Goal: Check status: Check status

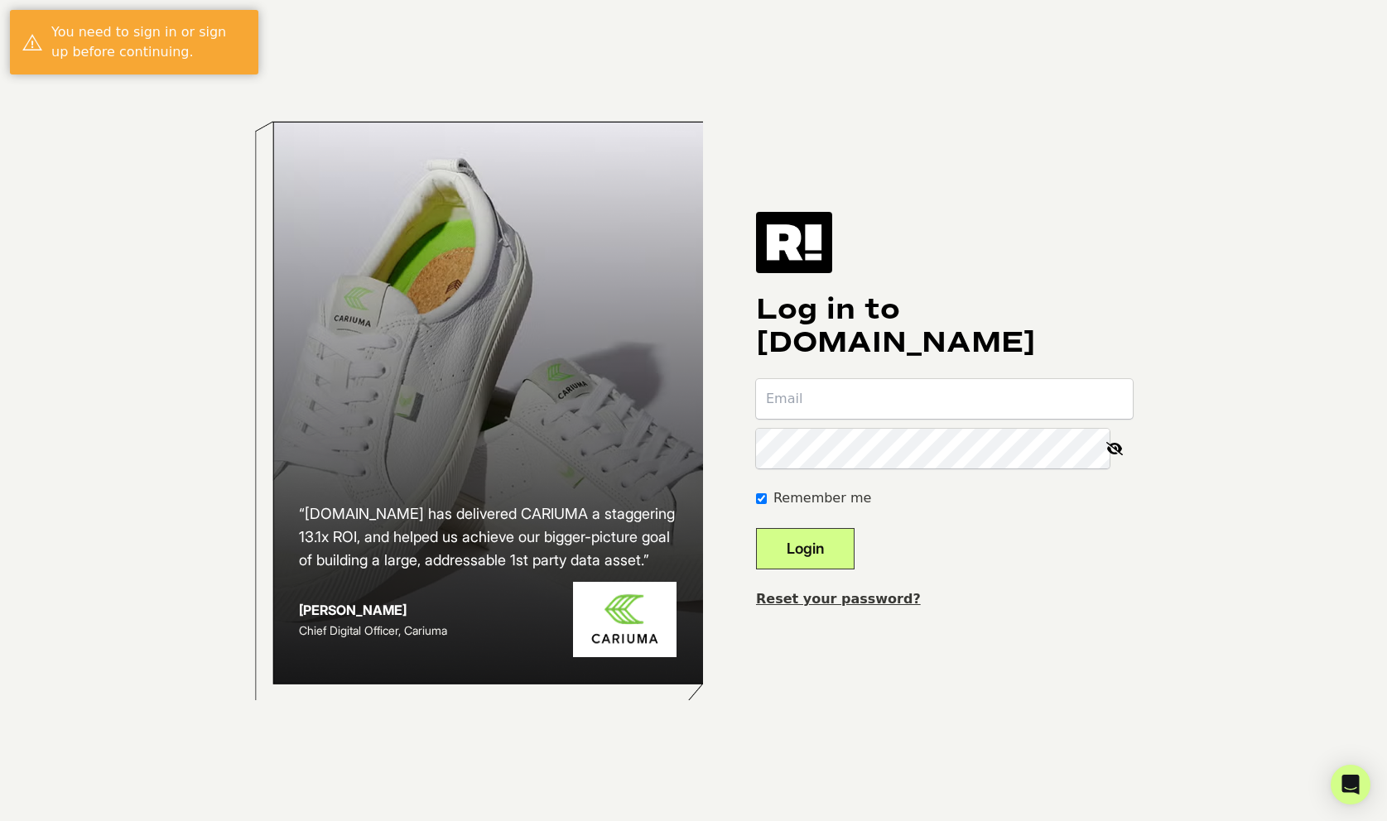
type input "[EMAIL_ADDRESS][DOMAIN_NAME]"
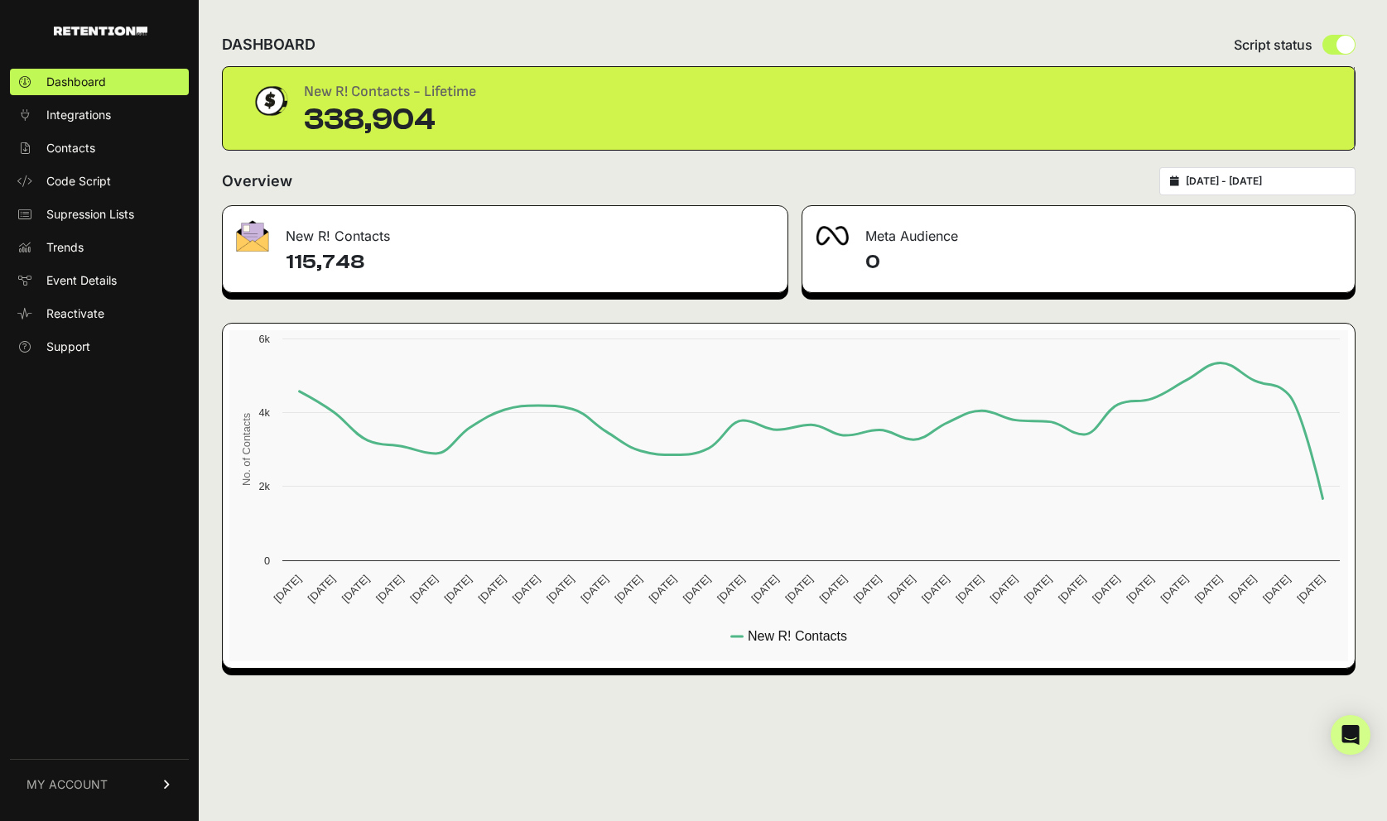
click at [1251, 193] on div "2025-09-08 - 2025-10-08" at bounding box center [1257, 181] width 196 height 28
click at [1212, 181] on input "2025-09-08 - 2025-10-08" at bounding box center [1265, 181] width 159 height 13
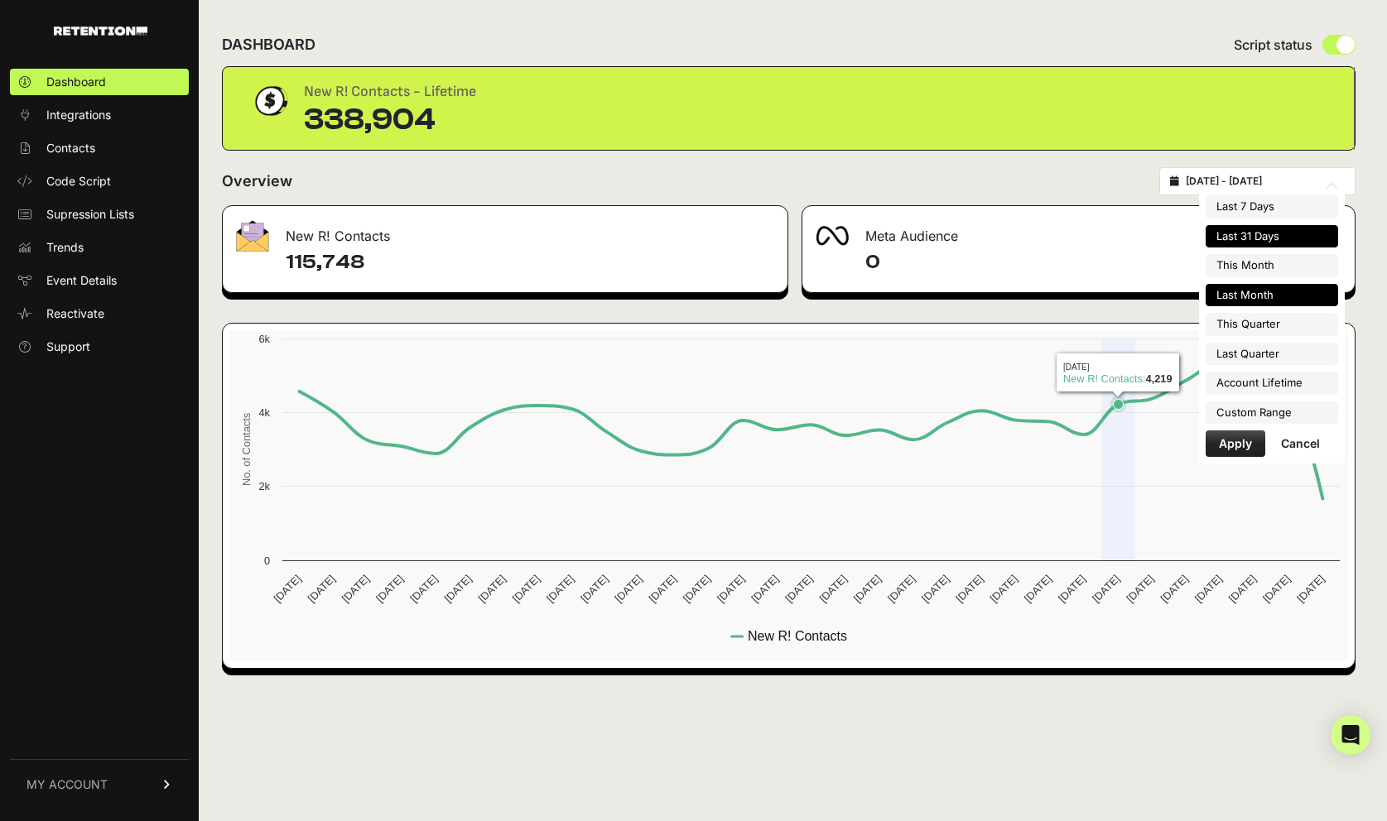
type input "2025-10-01"
type input "2025-12-31"
type input "2025-09-08"
type input "2025-10-08"
type input "2025-09-01"
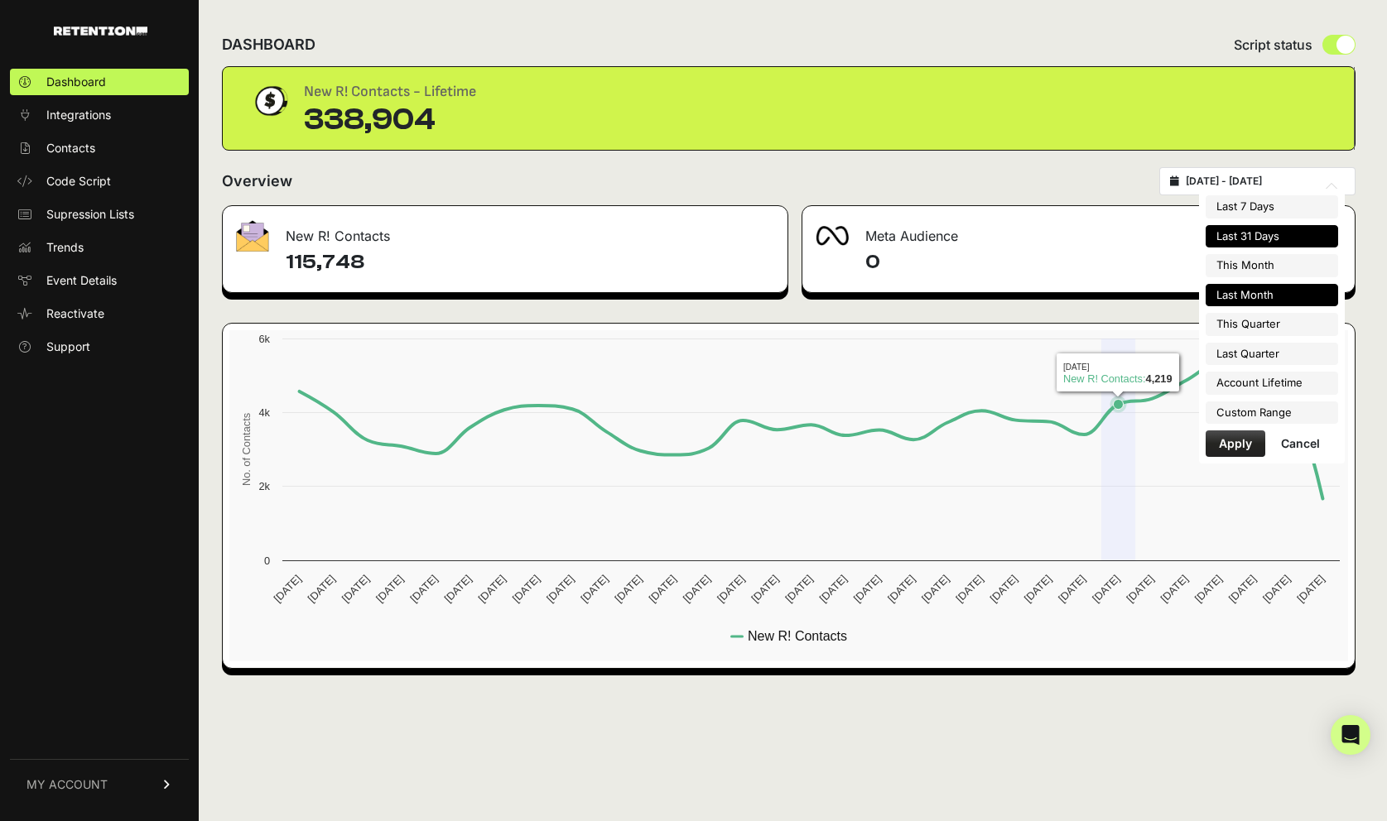
type input "2025-09-30"
type input "2025-09-08"
type input "2025-10-08"
type input "2025-09-01"
type input "2025-09-30"
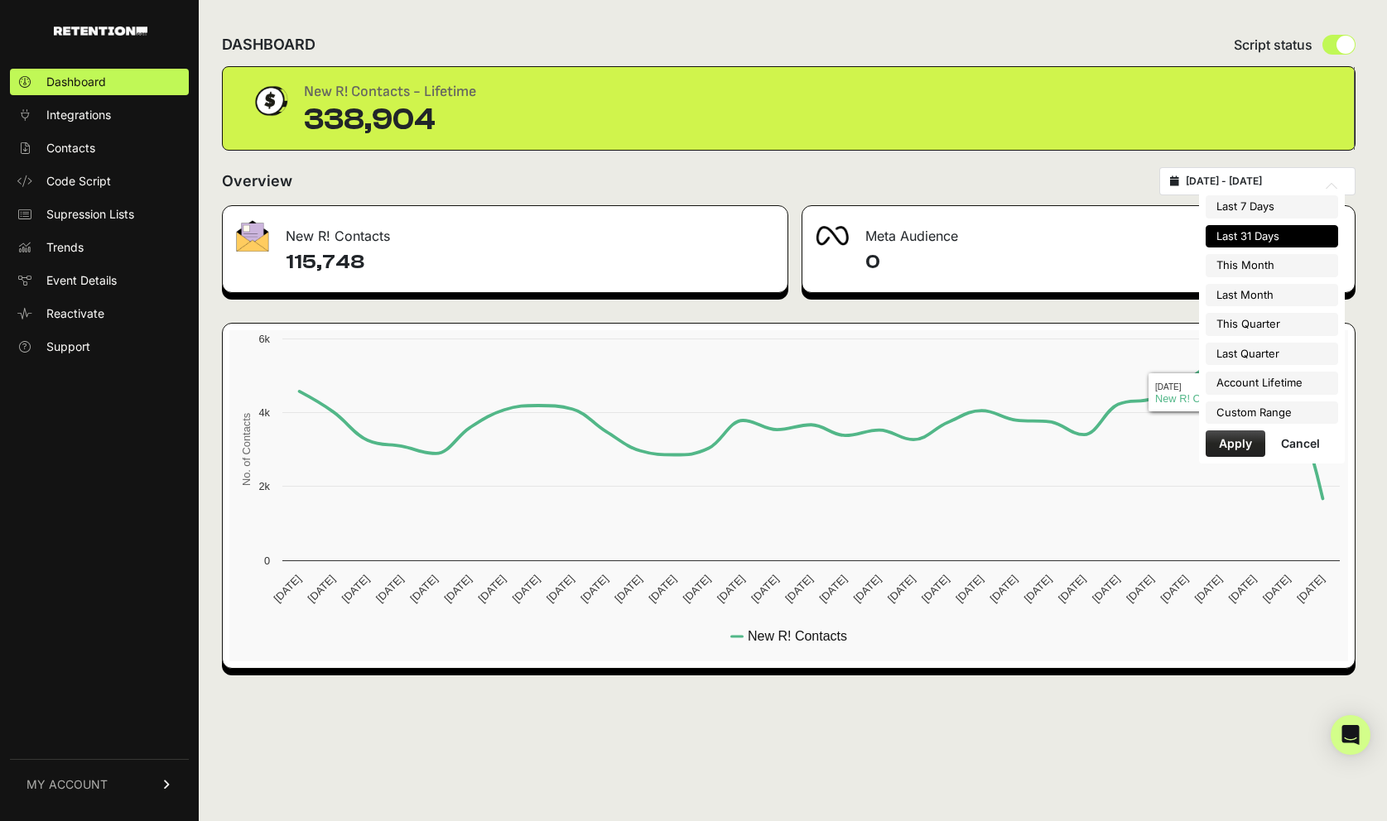
type input "2025-09-08"
type input "2025-10-08"
type input "2025-10-01"
type input "2025-12-31"
type input "2025-09-08"
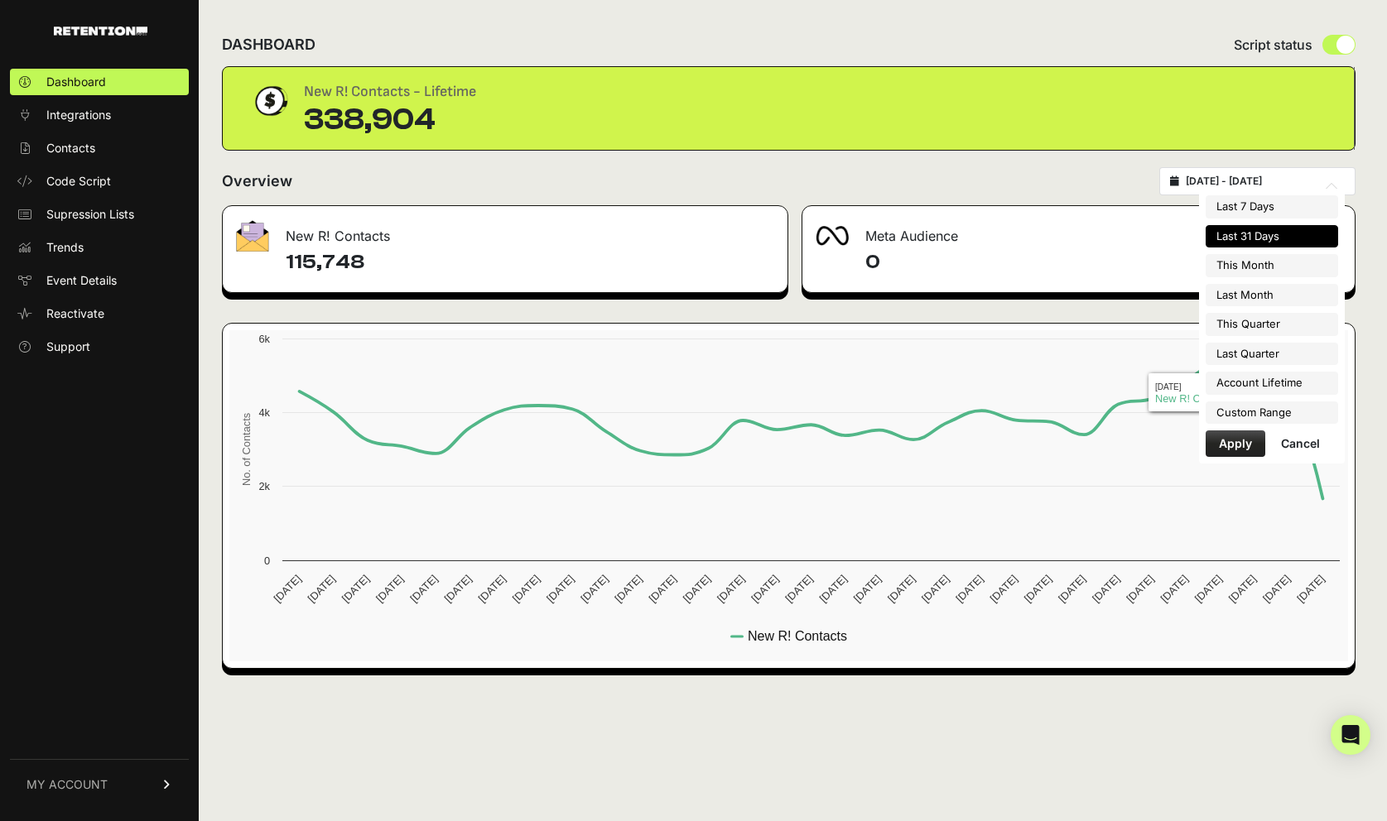
type input "2025-10-08"
click at [1271, 419] on li "Custom Range" at bounding box center [1271, 413] width 132 height 23
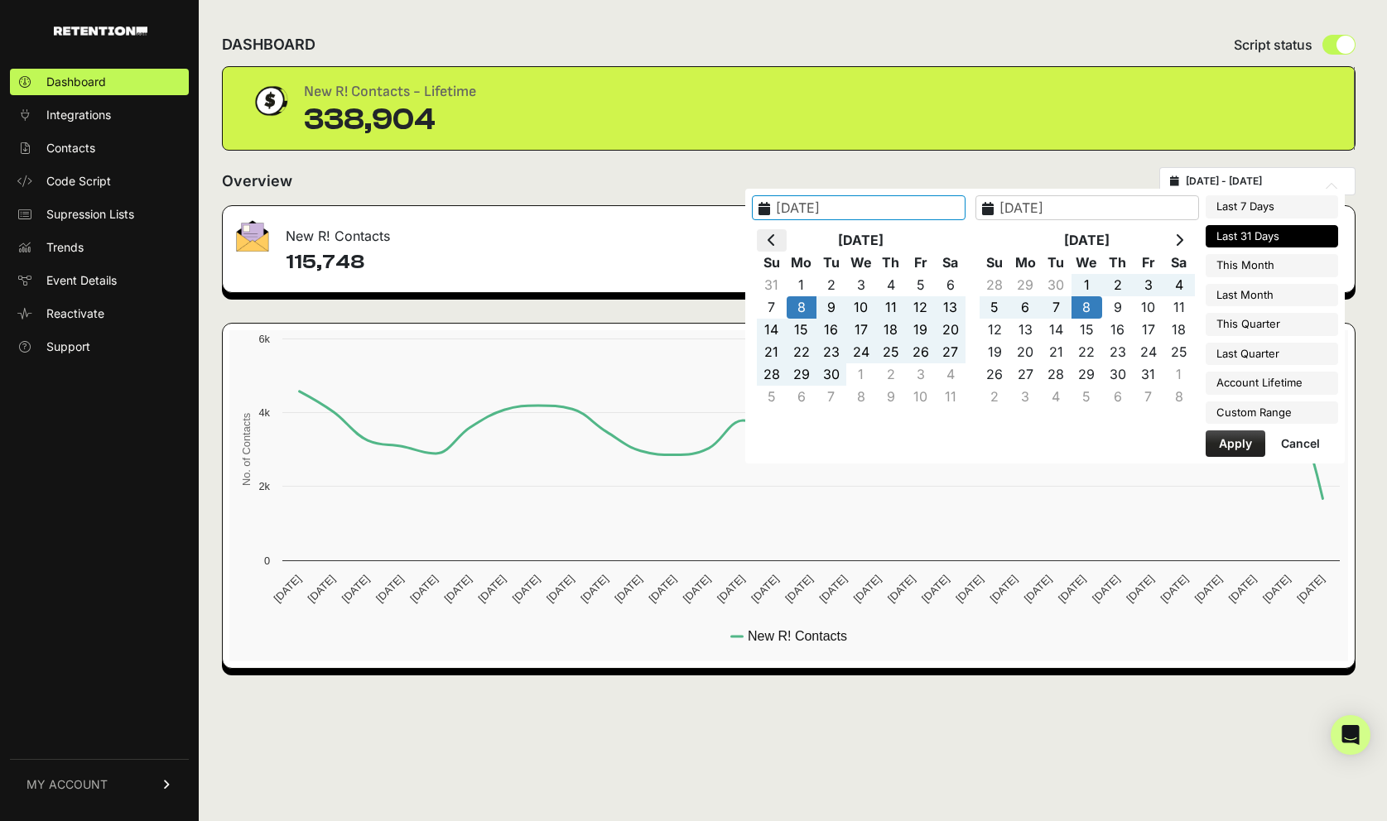
click at [776, 237] on icon at bounding box center [771, 239] width 8 height 13
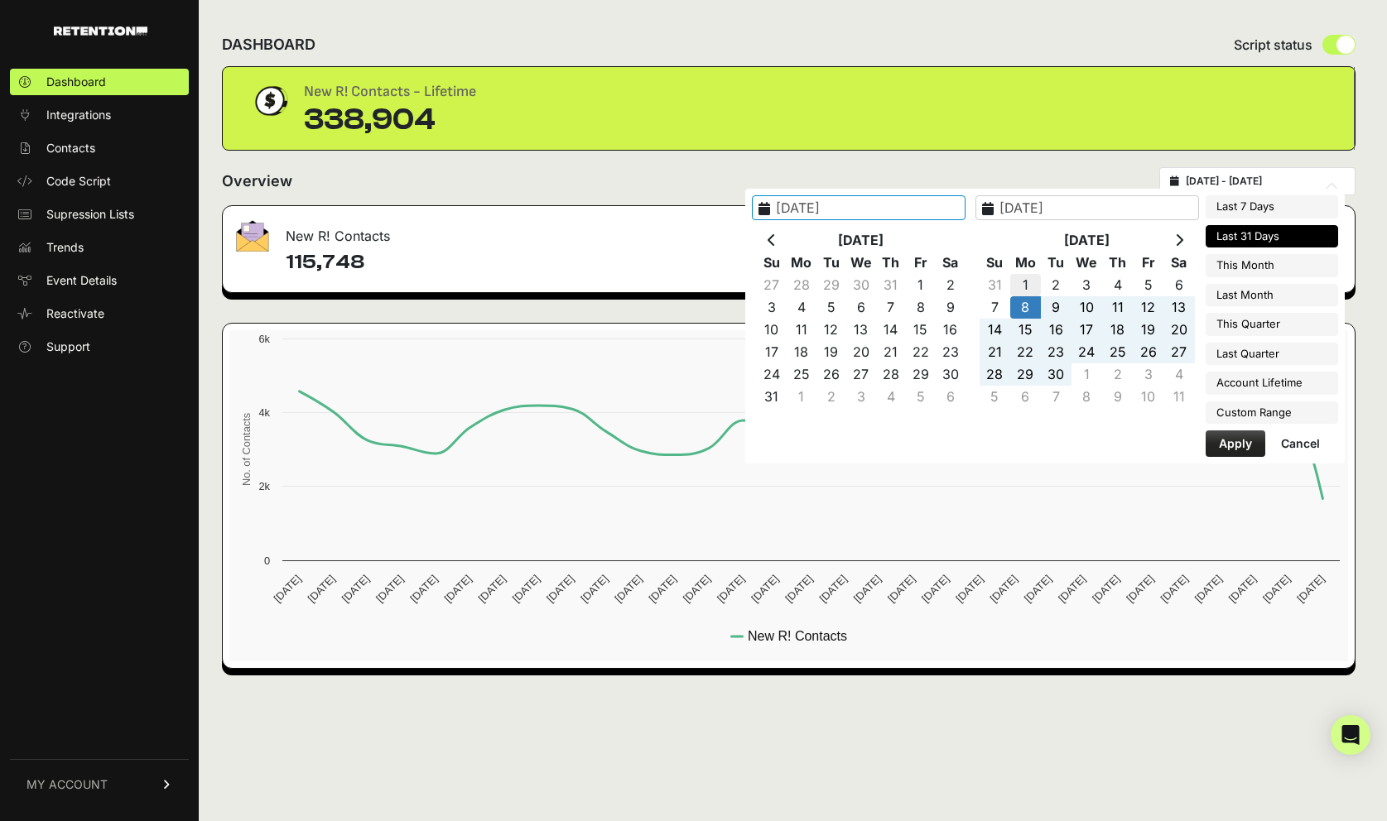
type input "2025-09-01"
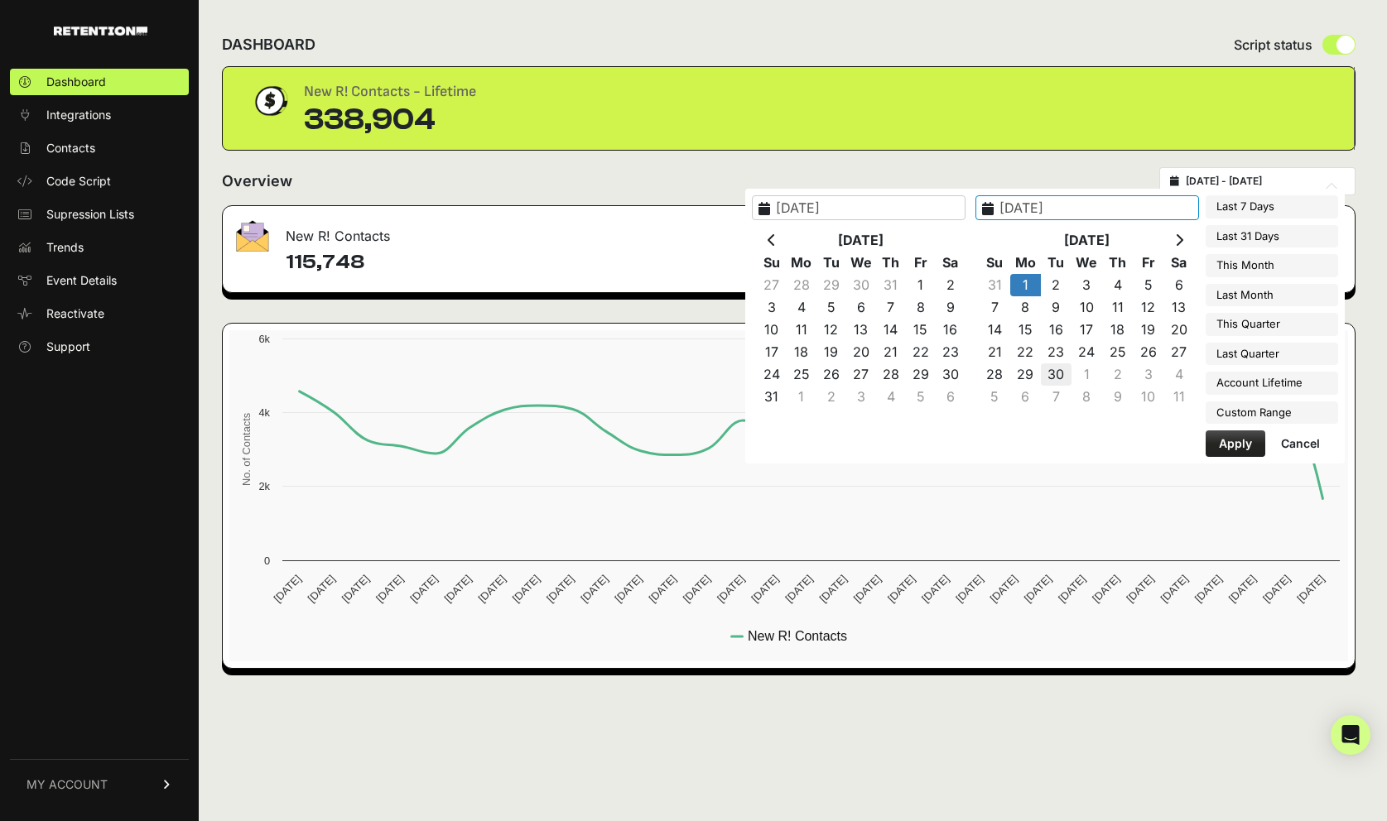
type input "2025-09-30"
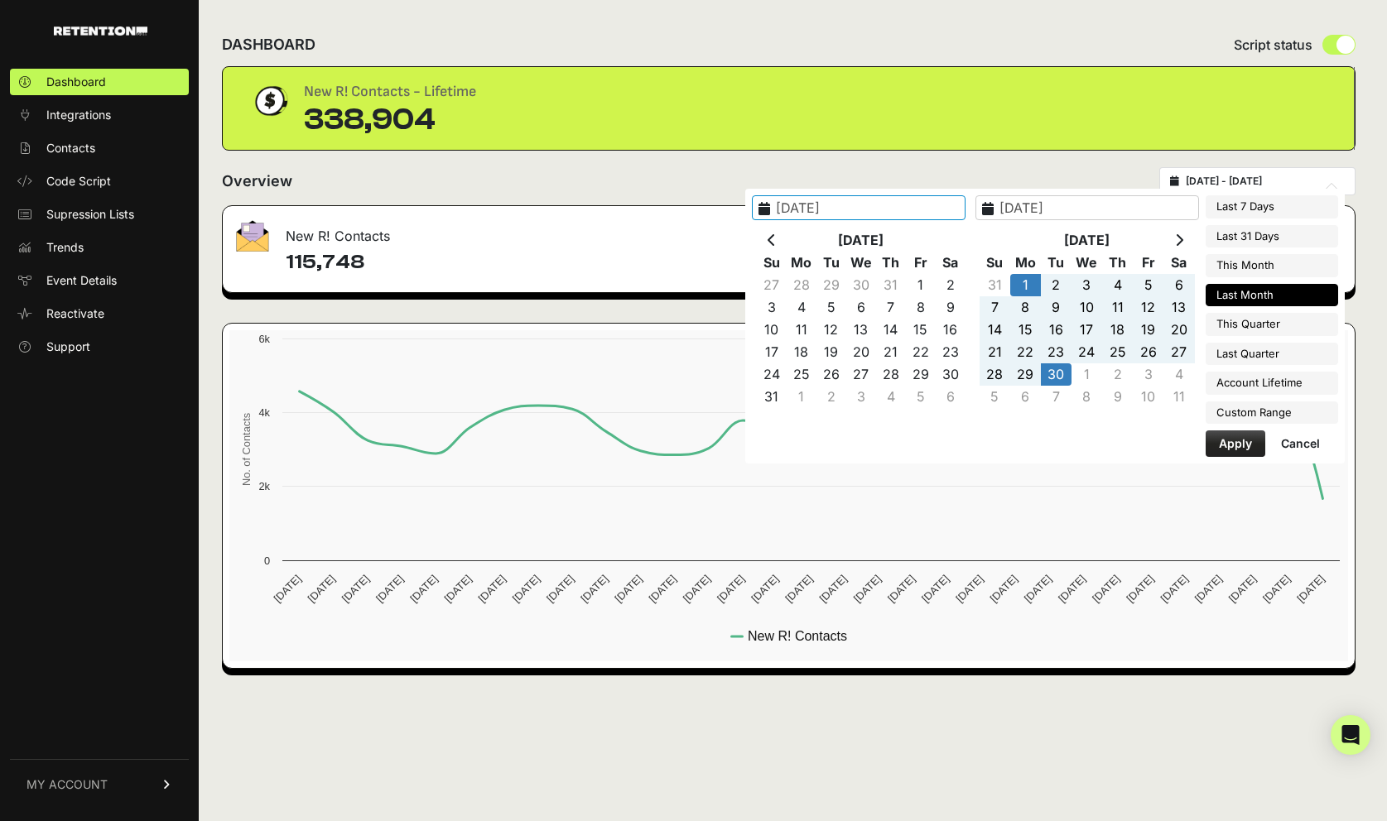
type input "2025-09-01"
click at [1252, 448] on button "Apply" at bounding box center [1235, 444] width 60 height 26
type input "[DATE] - [DATE]"
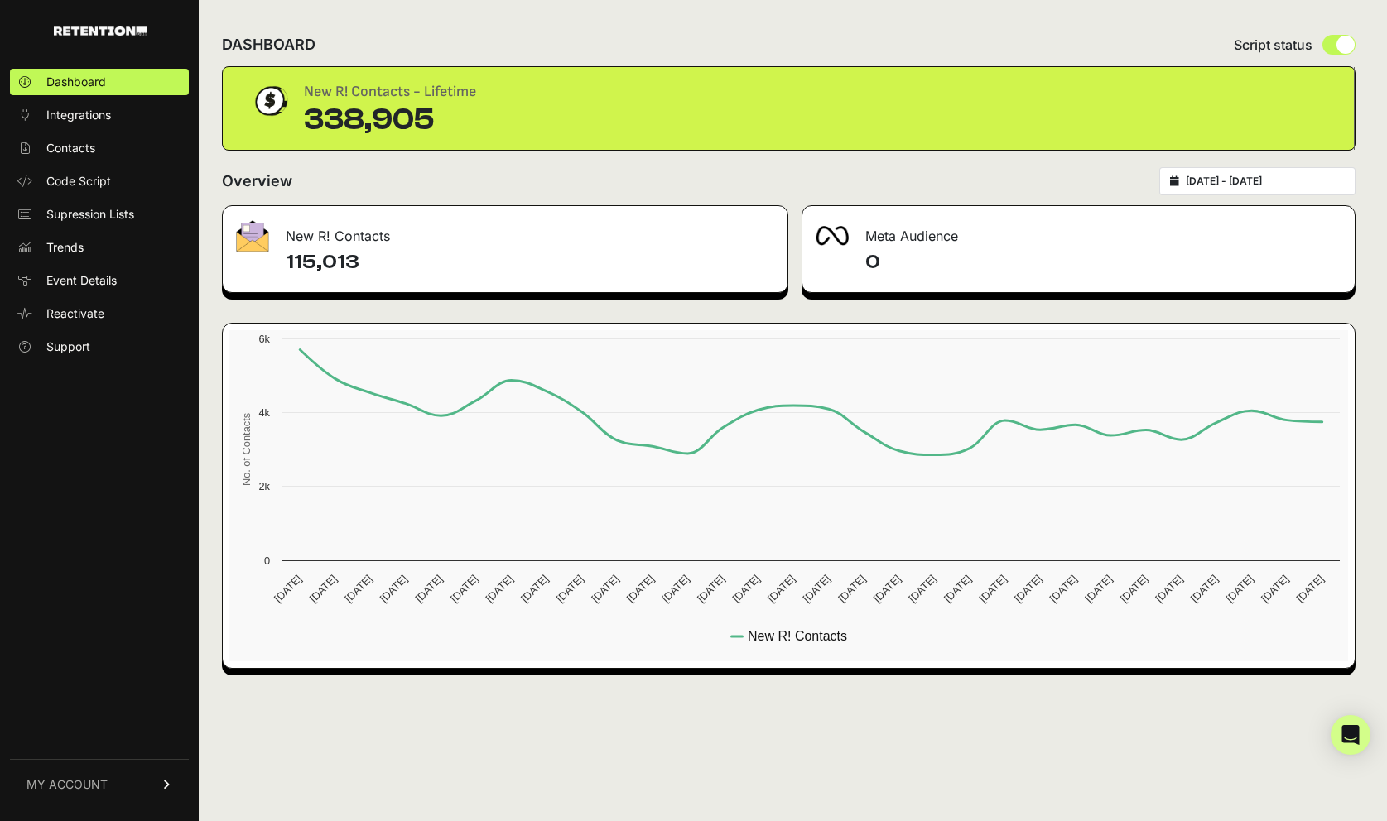
click at [319, 266] on h4 "115,013" at bounding box center [530, 262] width 488 height 26
copy h4 "115,013"
click at [1240, 172] on div "[DATE] - [DATE]" at bounding box center [1257, 181] width 196 height 28
click at [1219, 171] on div "[DATE] - [DATE]" at bounding box center [1257, 181] width 196 height 28
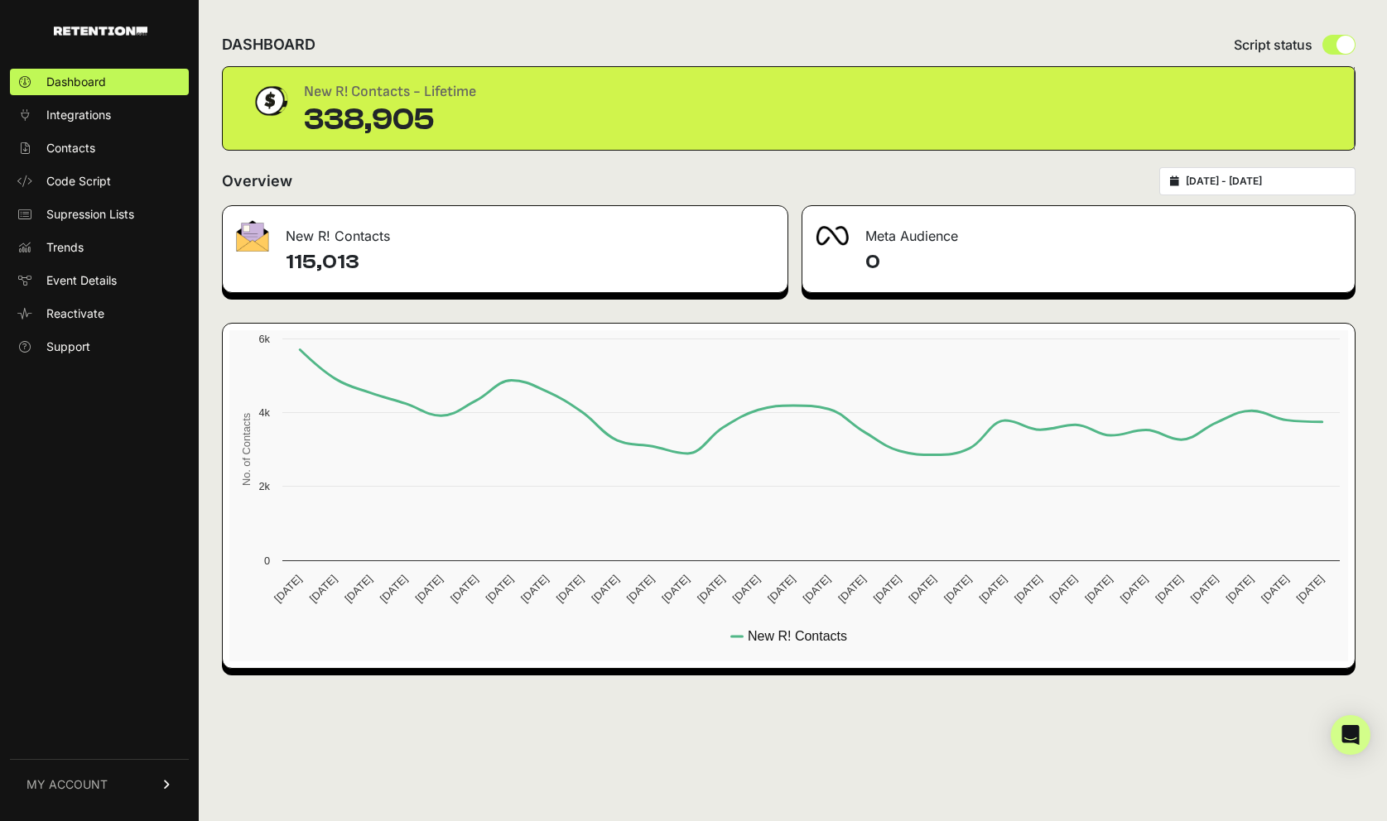
click at [1219, 178] on input "[DATE] - [DATE]" at bounding box center [1265, 181] width 159 height 13
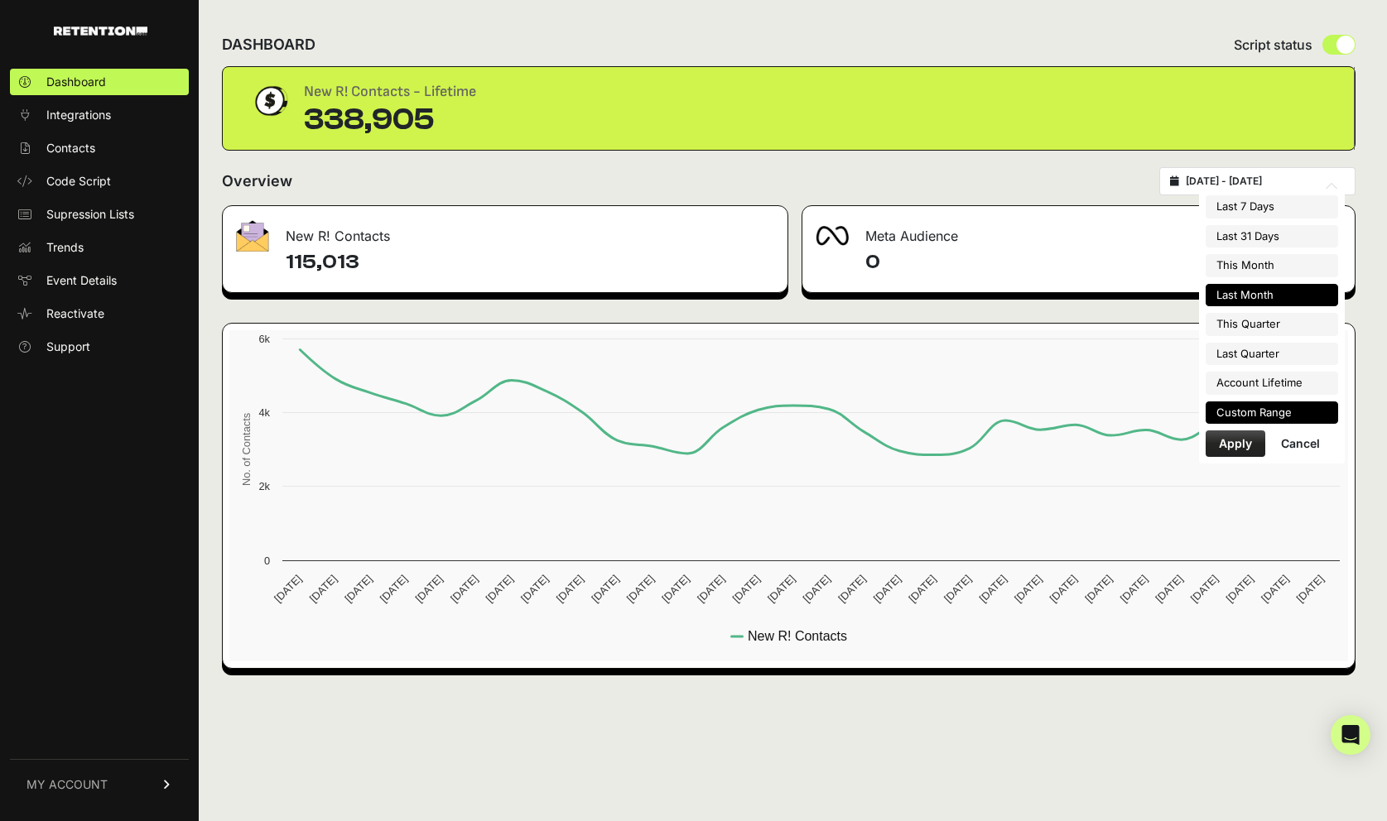
click at [1246, 419] on li "Custom Range" at bounding box center [1271, 413] width 132 height 23
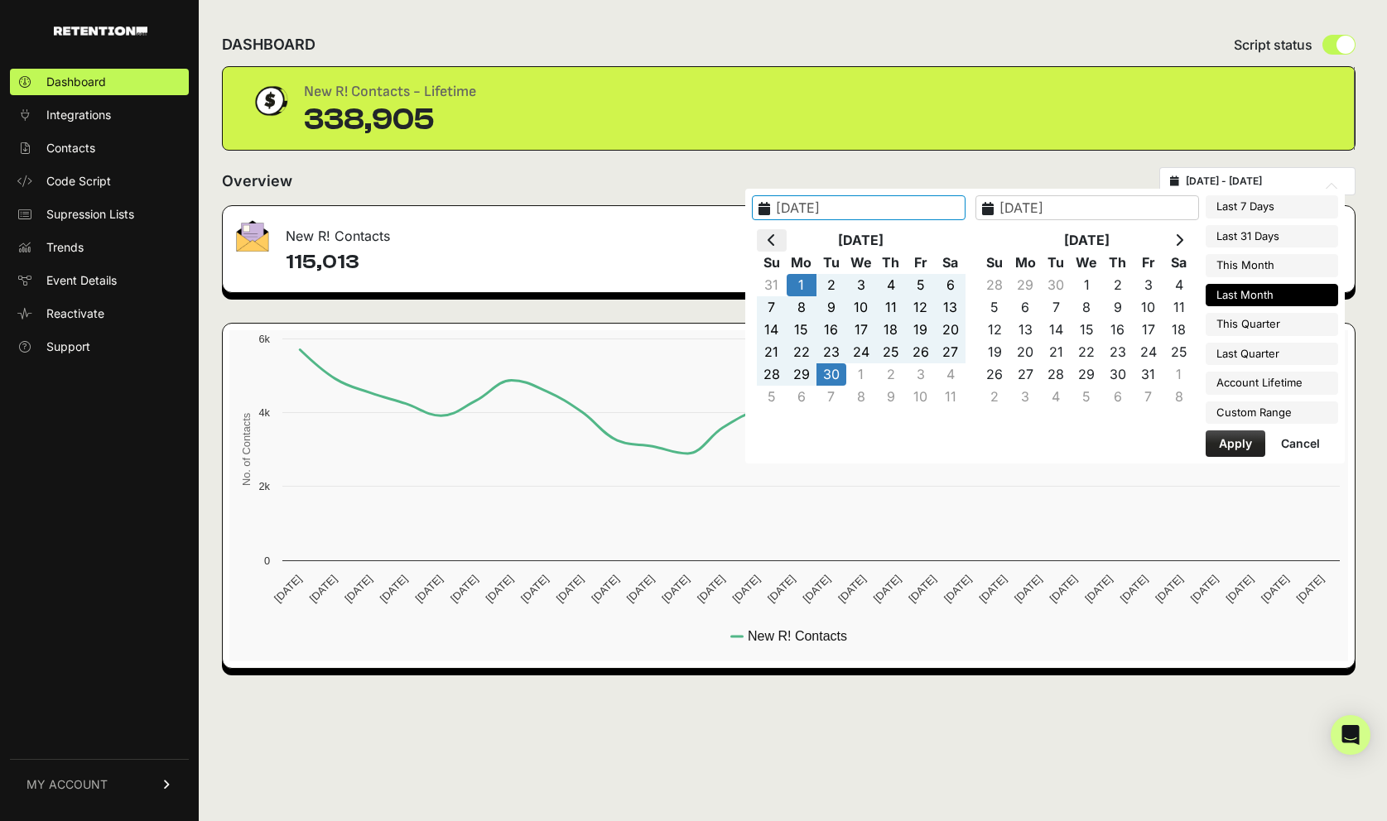
click at [776, 234] on icon at bounding box center [771, 239] width 8 height 13
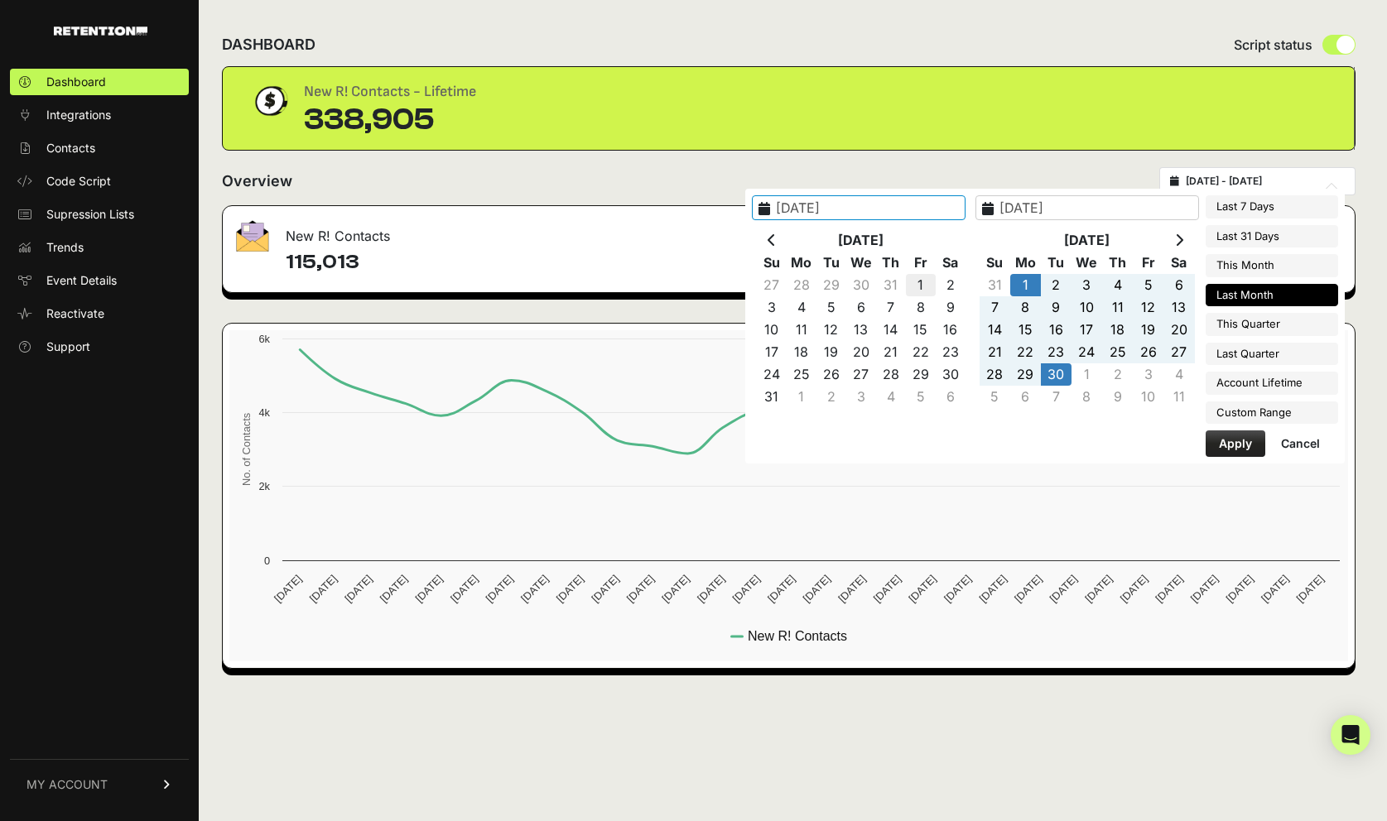
type input "2025-08-01"
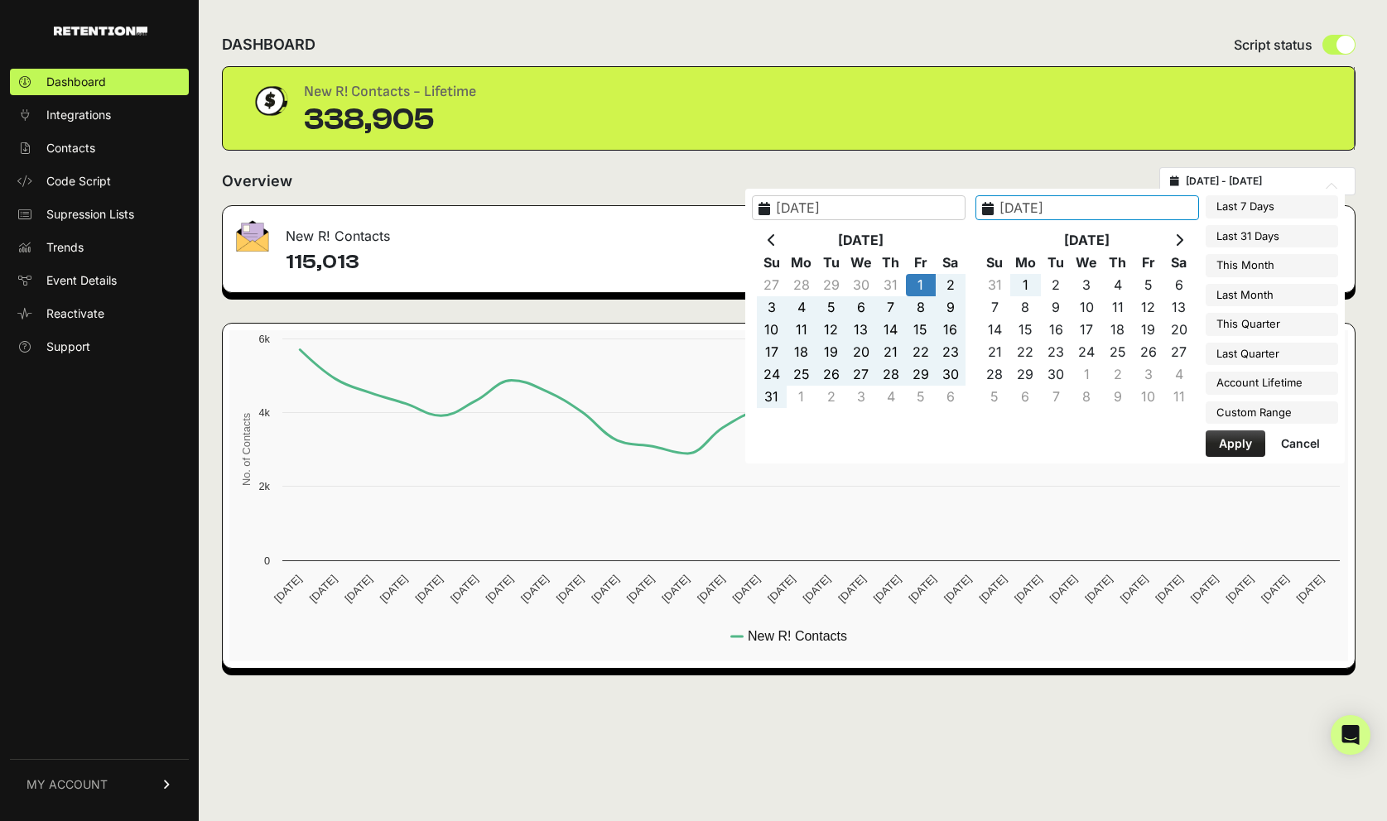
type input "2025-08-31"
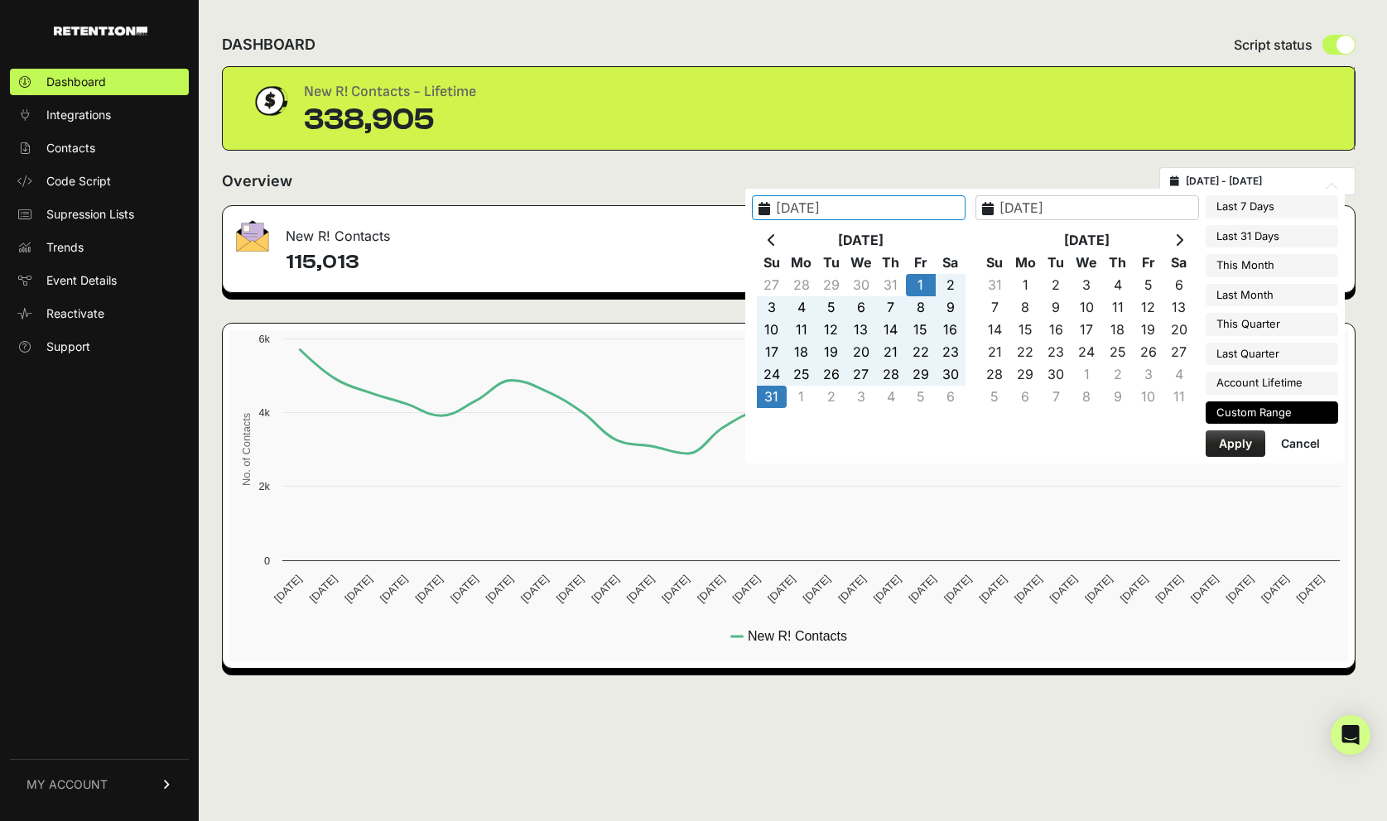
type input "2025-08-01"
click at [1236, 446] on button "Apply" at bounding box center [1235, 444] width 60 height 26
type input "2025-08-01 - 2025-08-31"
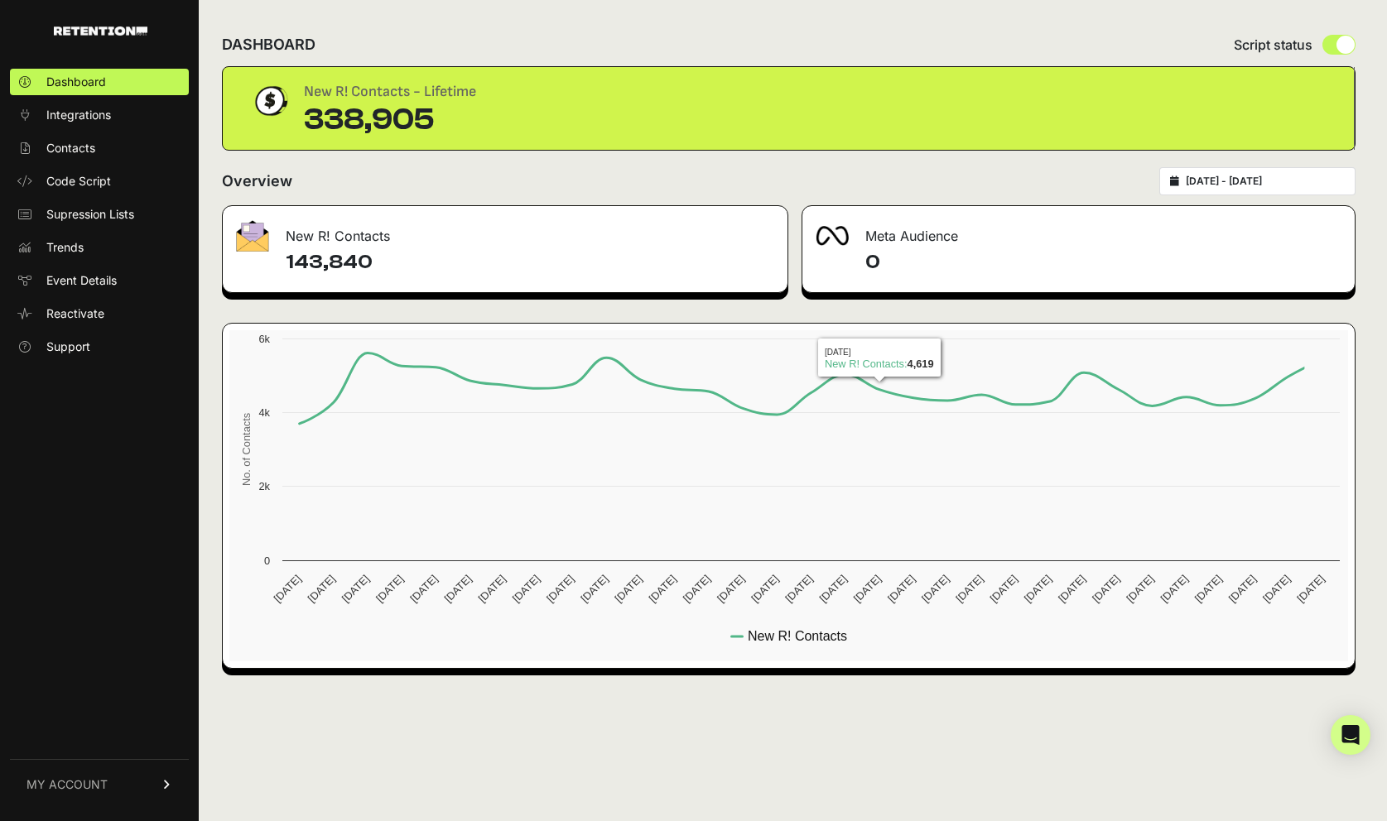
click at [323, 253] on h4 "143,840" at bounding box center [530, 262] width 488 height 26
copy h4 "143,840"
click at [430, 270] on h4 "143,840" at bounding box center [530, 262] width 488 height 26
type input "[DATE]"
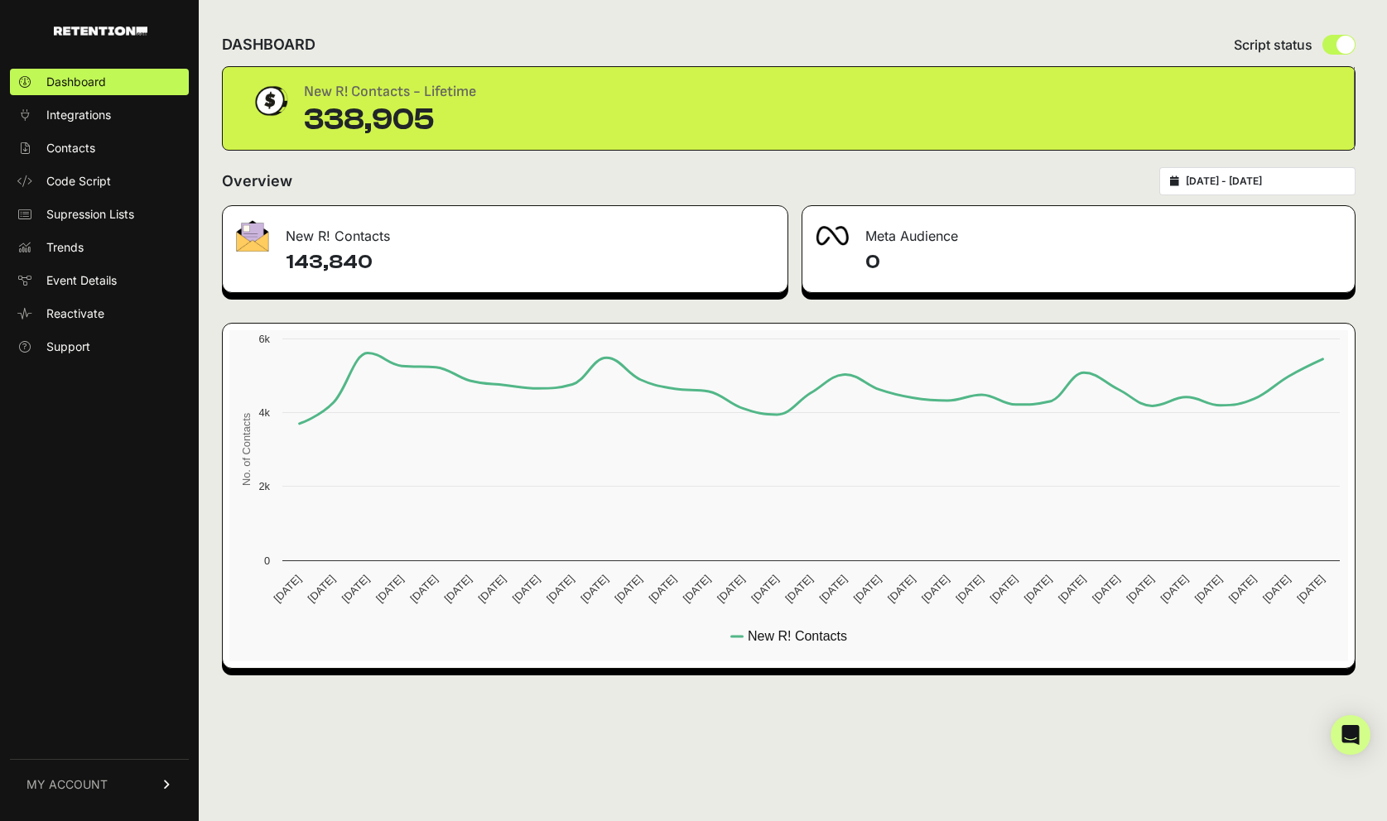
type input "[DATE]"
click at [1276, 184] on input "[DATE] - [DATE]" at bounding box center [1265, 181] width 159 height 13
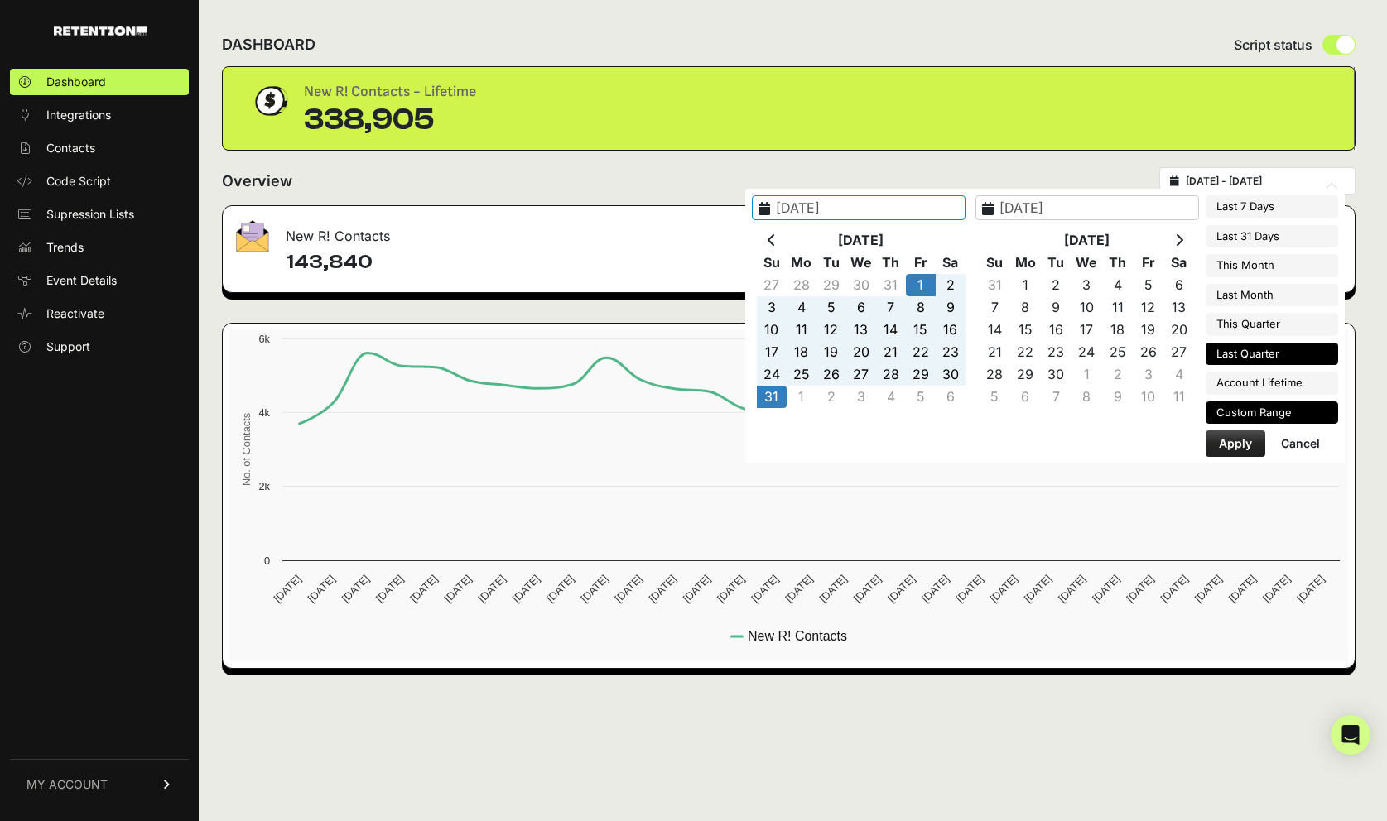
type input "[DATE]"
type input "2025-08-01"
type input "2025-08-31"
type input "2025-09-08"
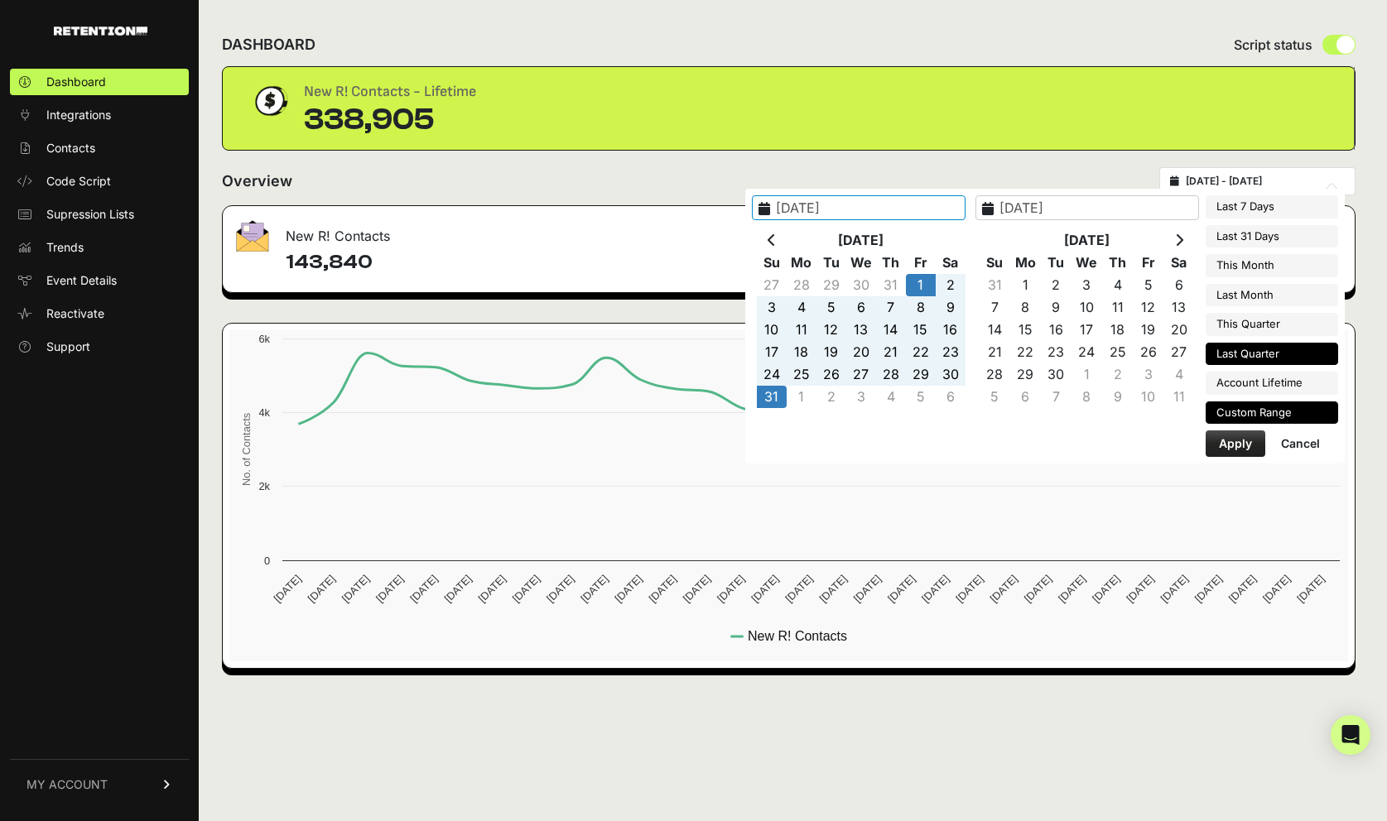
type input "2025-10-08"
type input "2025-10-01"
type input "2025-10-31"
type input "2025-09-01"
type input "2025-09-30"
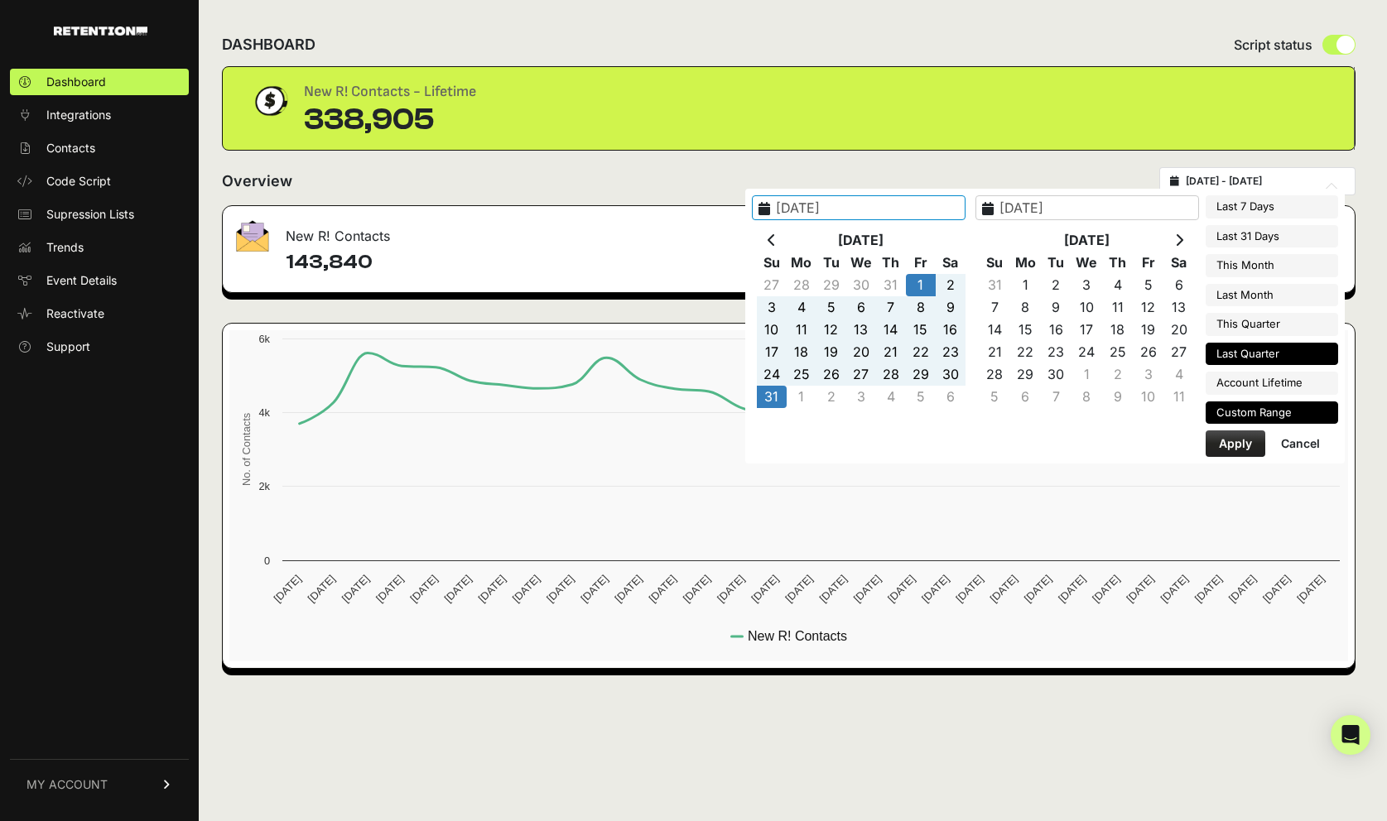
type input "2025-10-01"
type input "2025-12-31"
type input "2025-07-01"
type input "2025-09-30"
type input "2025-08-01"
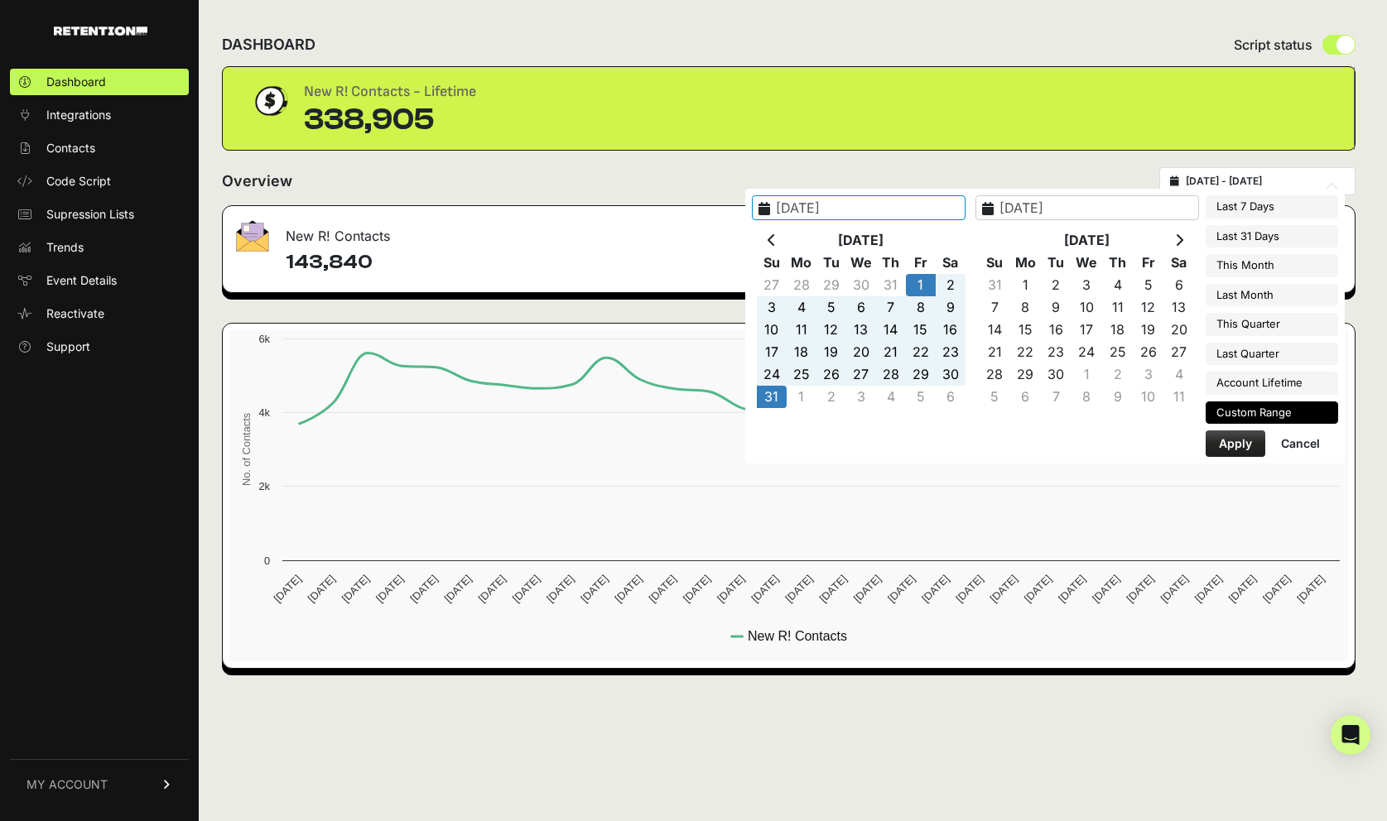
type input "2025-08-31"
type input "2025-07-21"
type input "2025-10-08"
type input "2025-08-01"
type input "2025-08-31"
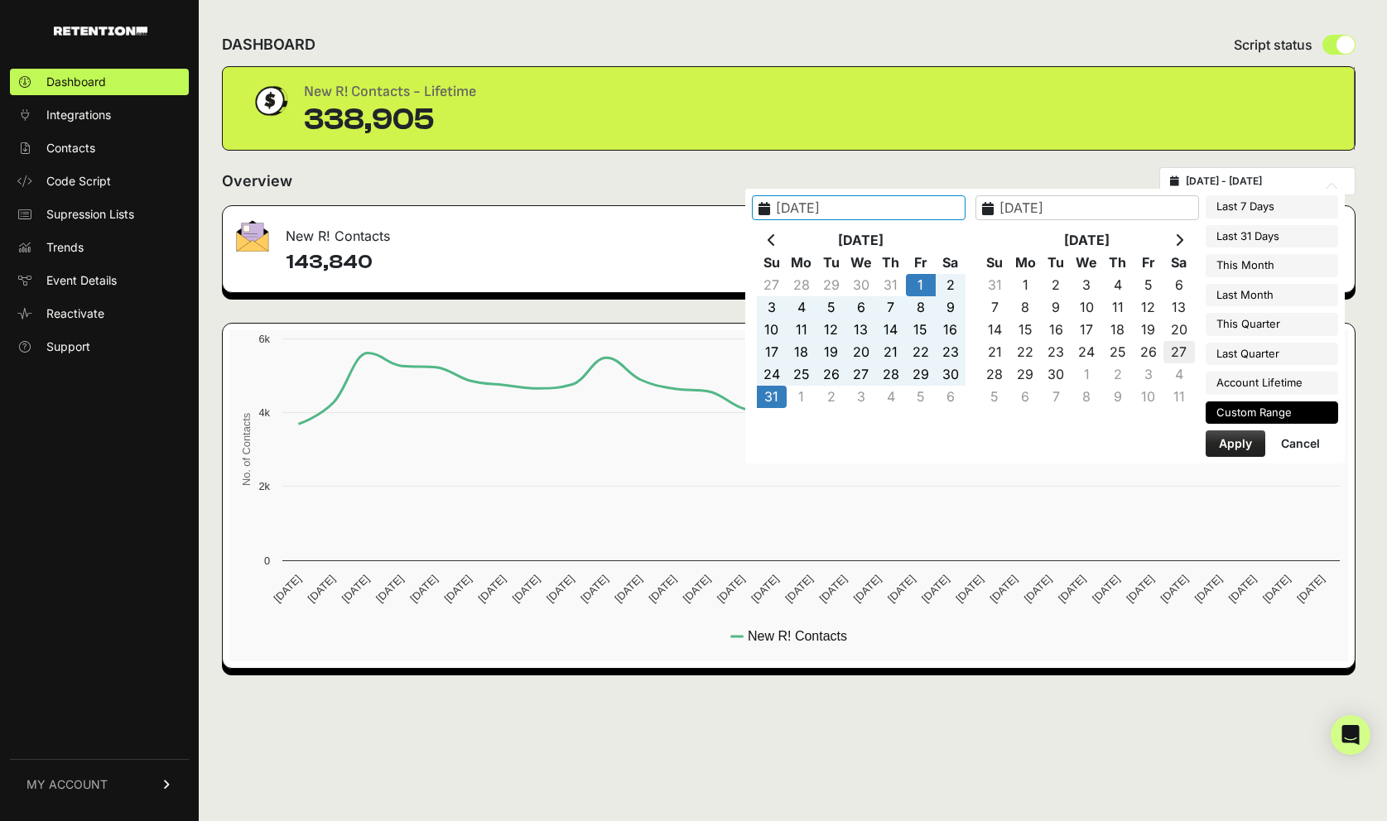
type input "2025-07-21"
type input "2025-10-08"
type input "2025-10-04"
type input "2025-08-31"
type input "2025-09-01"
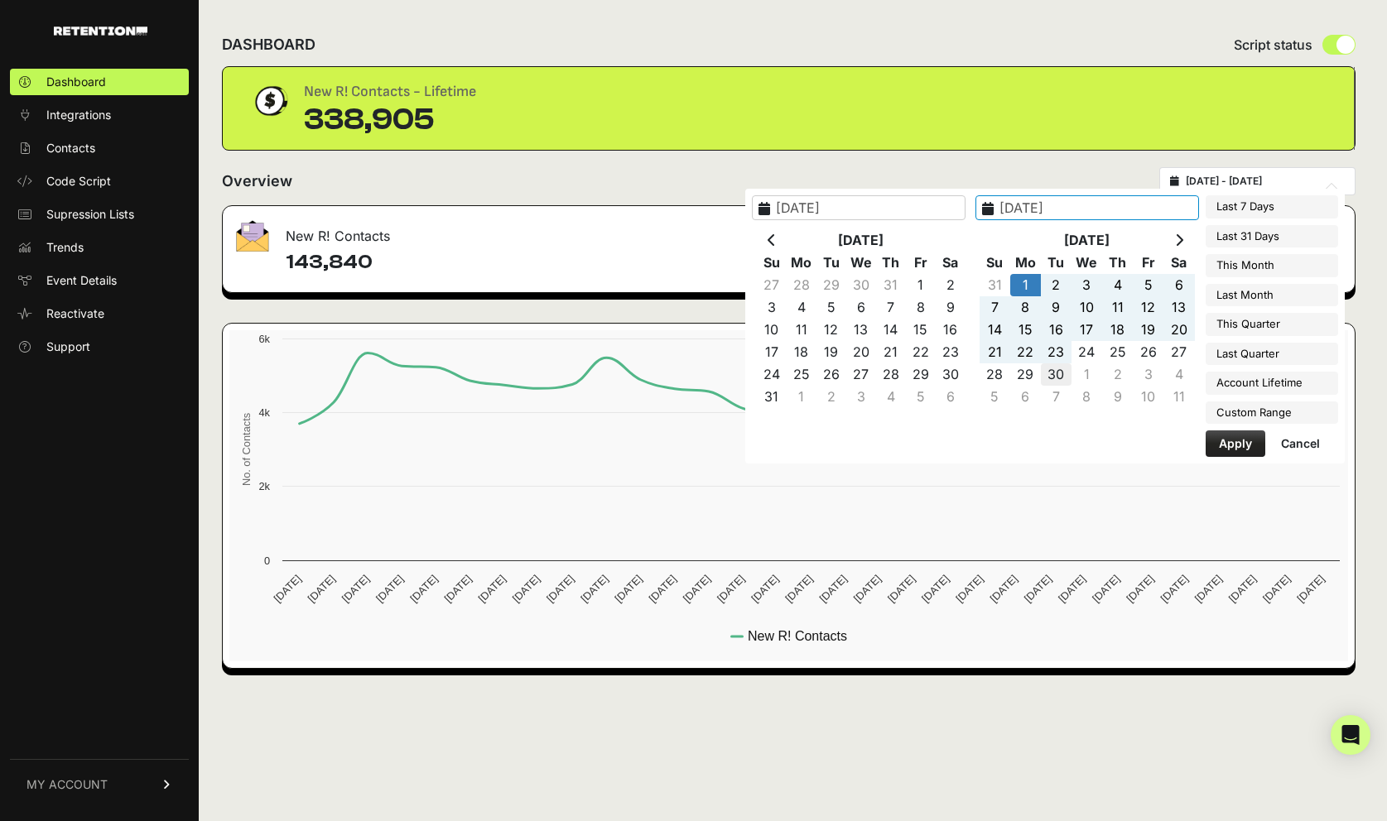
type input "2025-09-30"
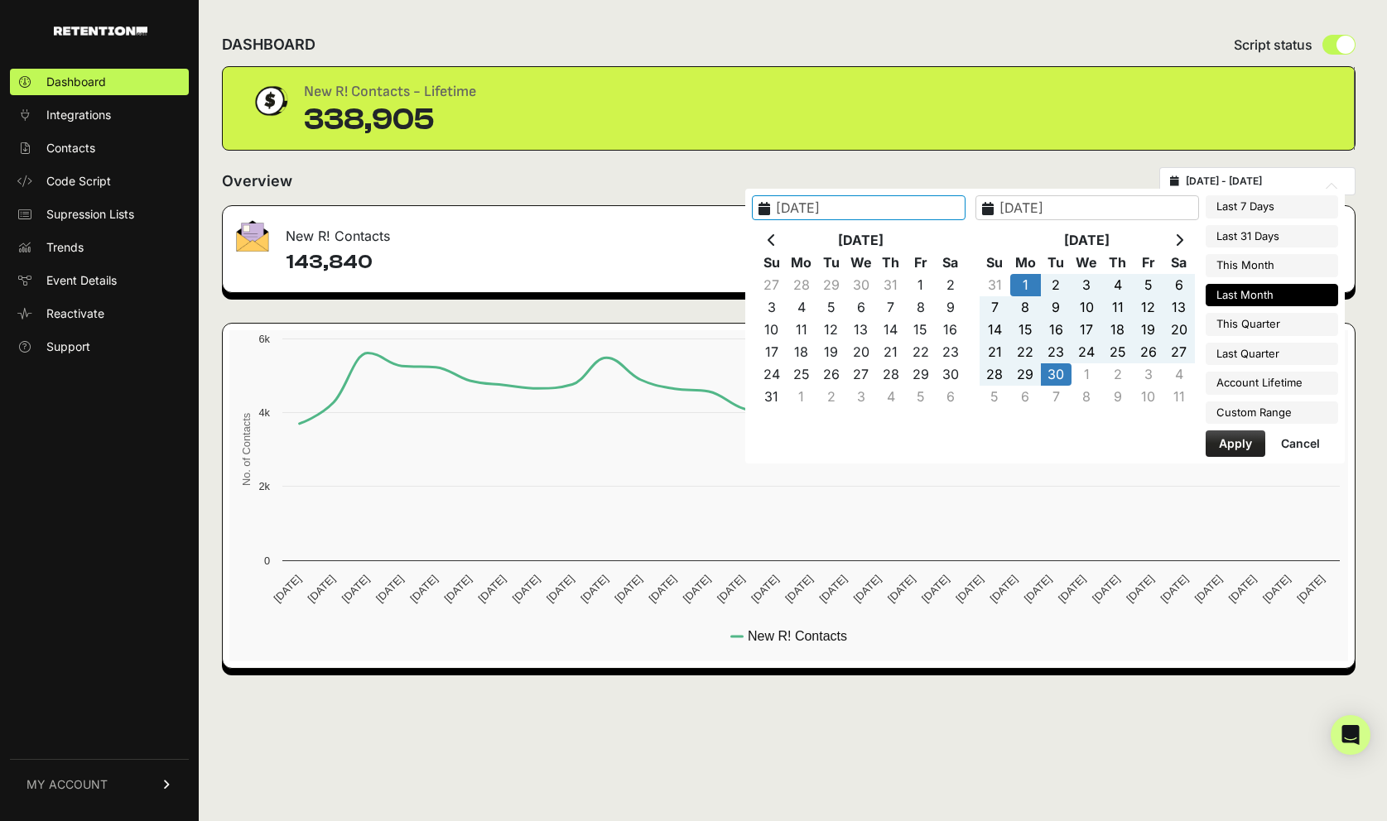
type input "2025-09-01"
click at [1218, 442] on button "Apply" at bounding box center [1235, 444] width 60 height 26
type input "[DATE] - [DATE]"
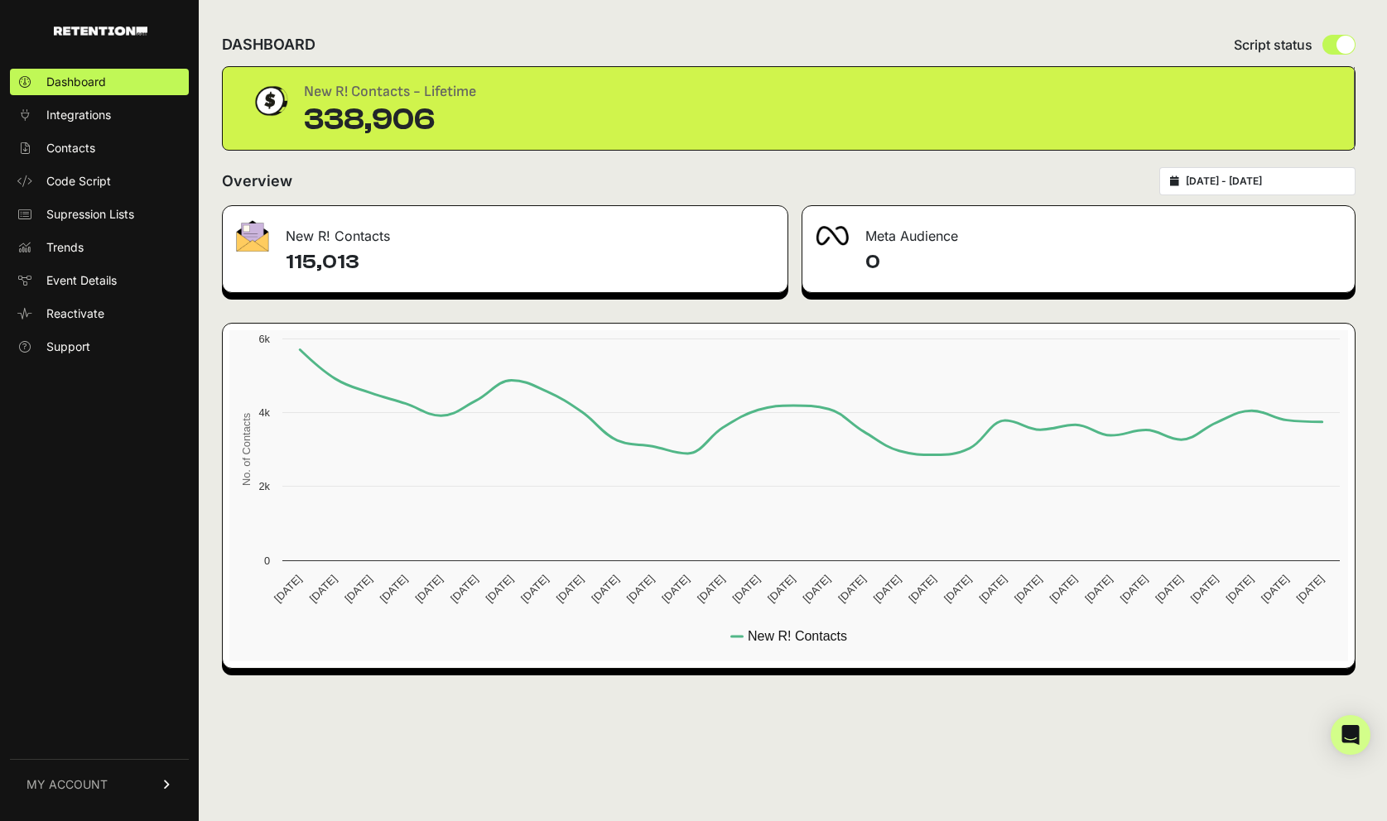
click at [923, 171] on div "Overview [DATE] - [DATE]" at bounding box center [788, 181] width 1133 height 28
click at [925, 172] on div "Overview [DATE] - [DATE]" at bounding box center [788, 181] width 1133 height 28
